Goal: Navigation & Orientation: Find specific page/section

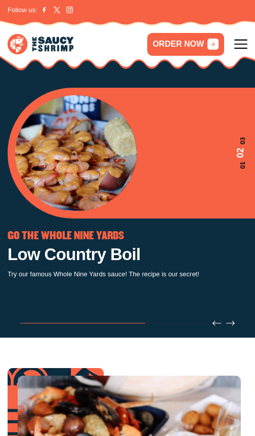
click at [245, 48] on icon at bounding box center [241, 43] width 13 height 13
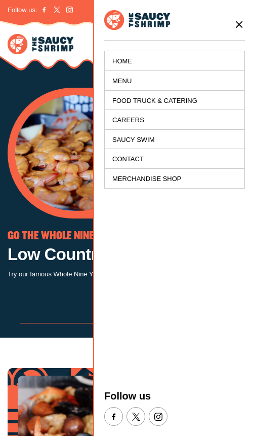
click at [120, 77] on link "Menu" at bounding box center [175, 81] width 140 height 20
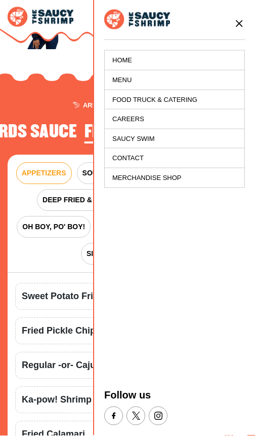
scroll to position [1289, 0]
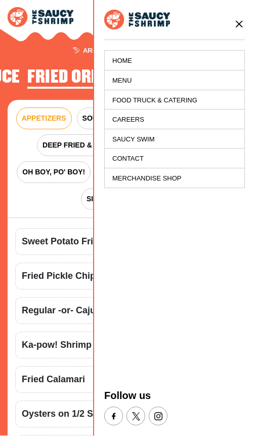
click at [20, 194] on div "APPETIZERS SOUPS & SALADS LOW COUNTRY BOIL DEEP FRIED & DELICIOUS! I LIKE IT GR…" at bounding box center [128, 159] width 240 height 118
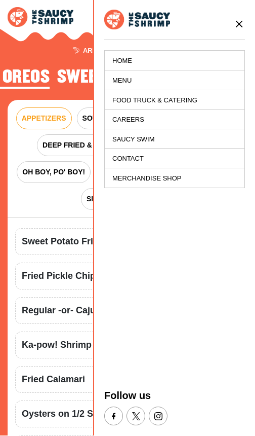
click at [239, 21] on icon at bounding box center [239, 24] width 11 height 11
